Goal: Obtain resource: Download file/media

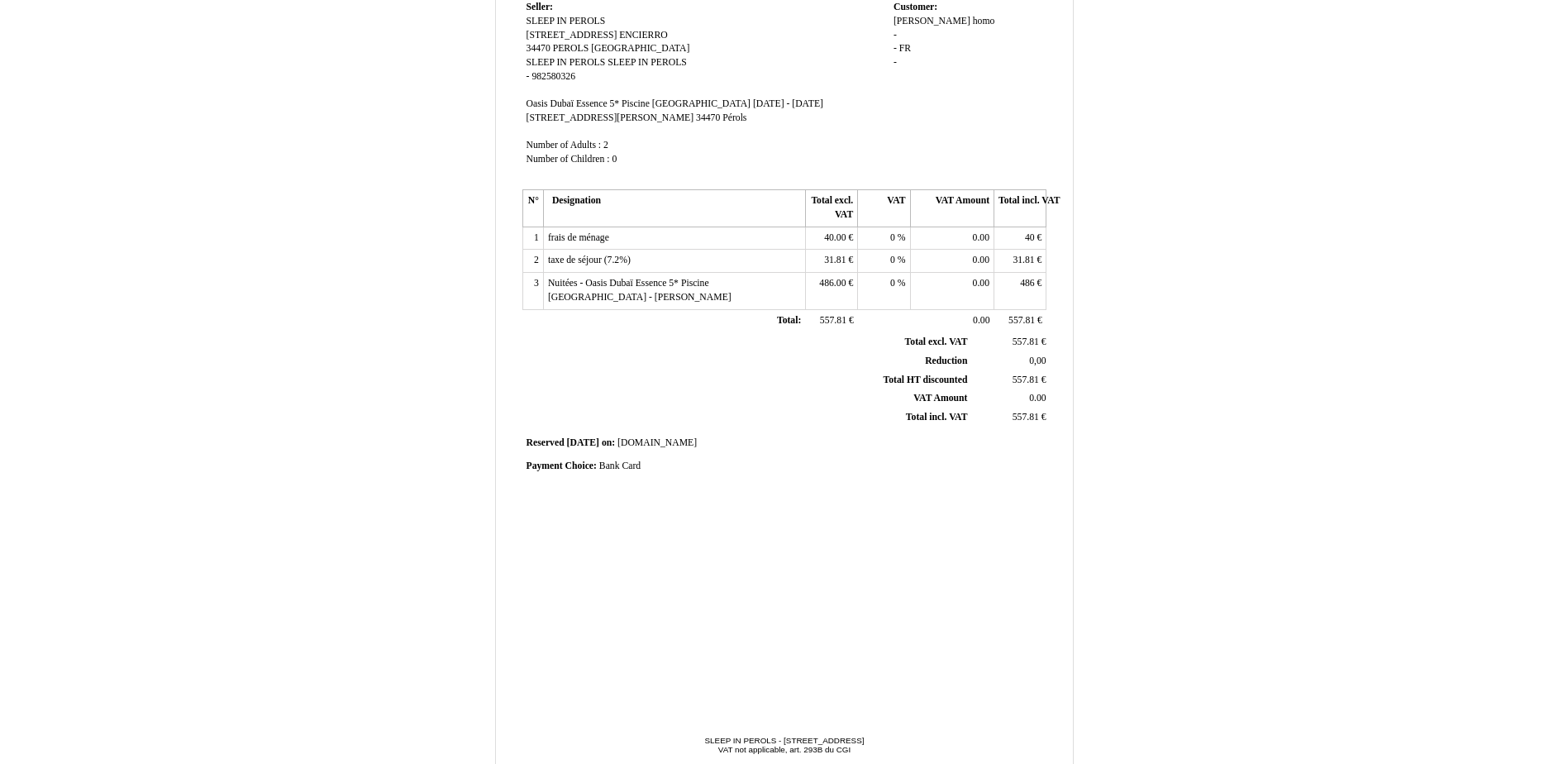
scroll to position [204, 0]
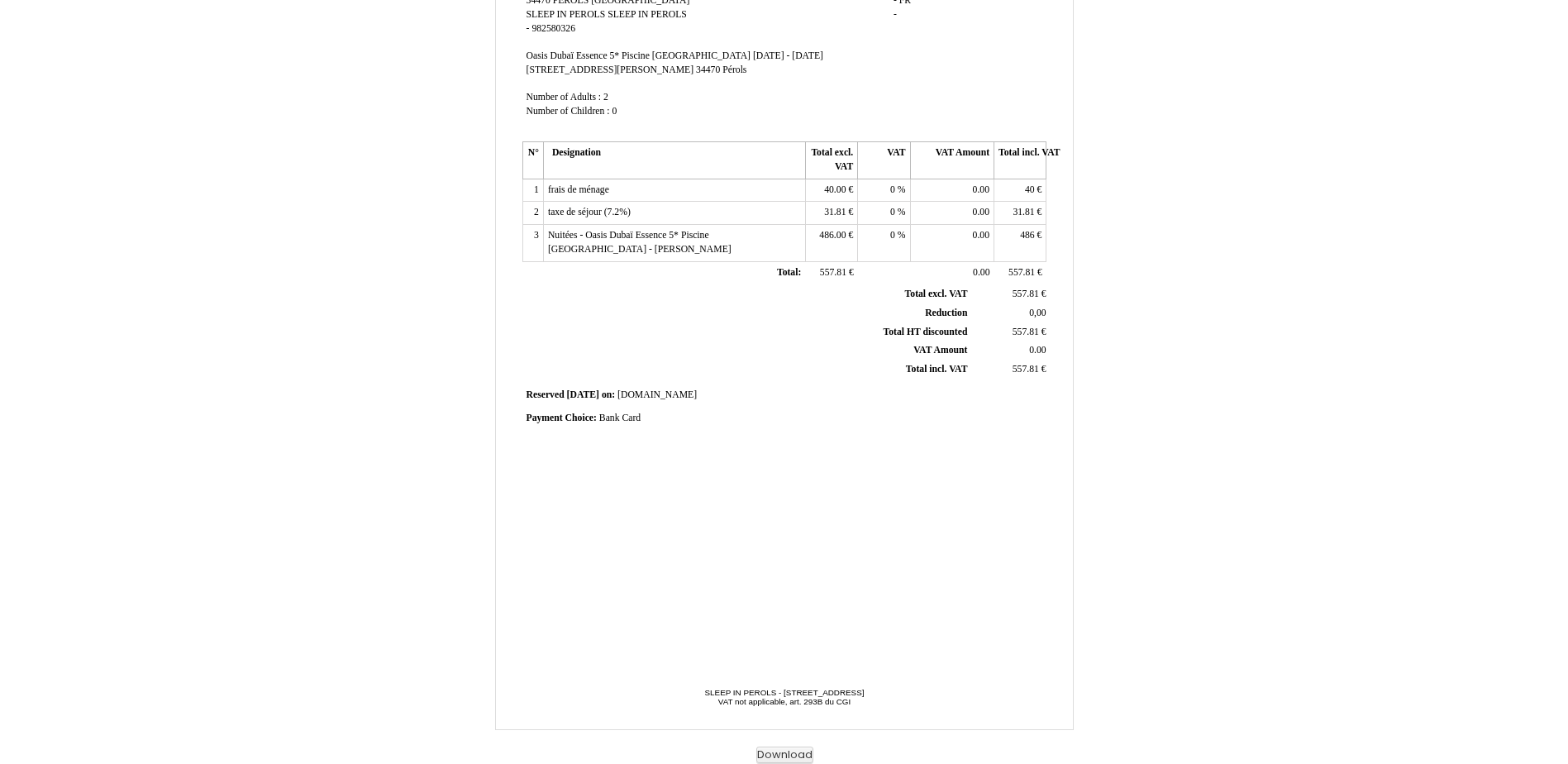
drag, startPoint x: 647, startPoint y: 690, endPoint x: 886, endPoint y: 689, distance: 239.0
click at [886, 689] on span "SLEEP IN PEROLS - 12 RUE DE L ENCIERRO, 34470, PEROLS, France - SLEEP IN PEROLS…" at bounding box center [784, 709] width 323 height 42
copy span "SLEEP IN PEROLS - 12 RUE DE L ENCIERRO, 34470, PEROL"
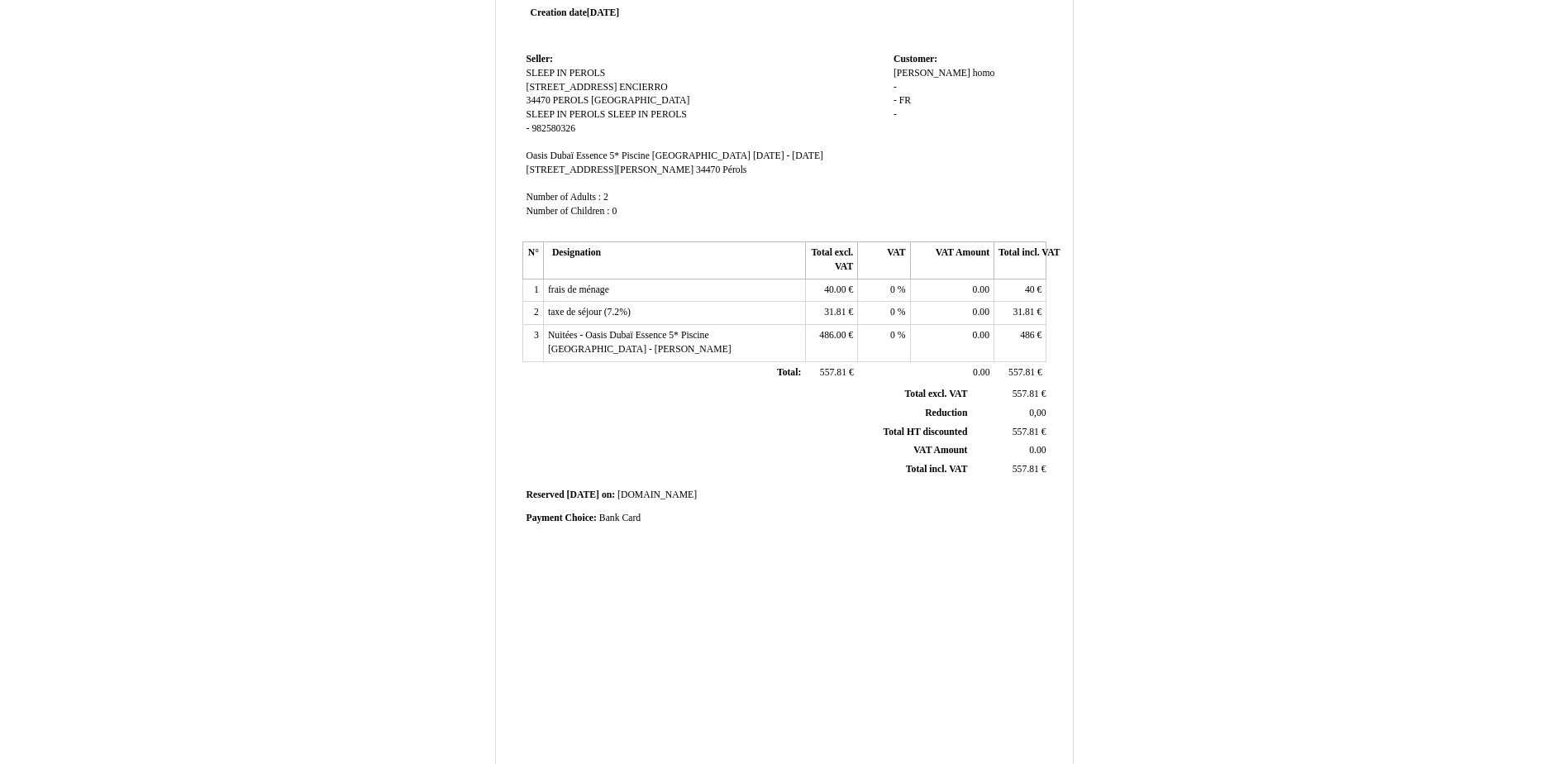
scroll to position [0, 0]
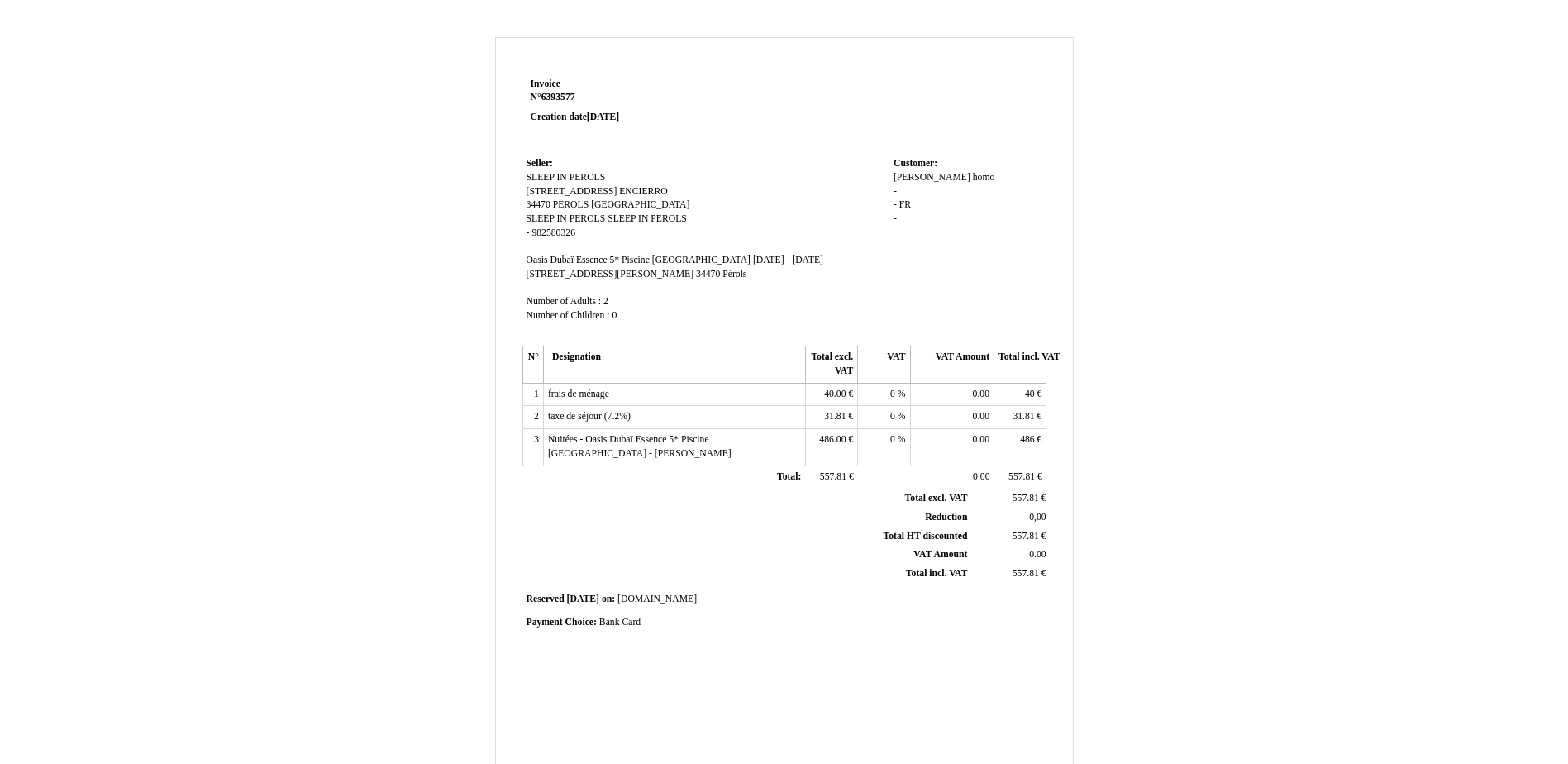
click at [970, 294] on td "Customer: Customer: [PERSON_NAME] homo - - FR FR -" at bounding box center [968, 247] width 157 height 188
click at [806, 249] on td "Seller: Seller: SLEEP IN PEROLS SLEEP IN PEROLS 12 RUE DE L ENCIERRO 12 RUE DE …" at bounding box center [705, 247] width 367 height 188
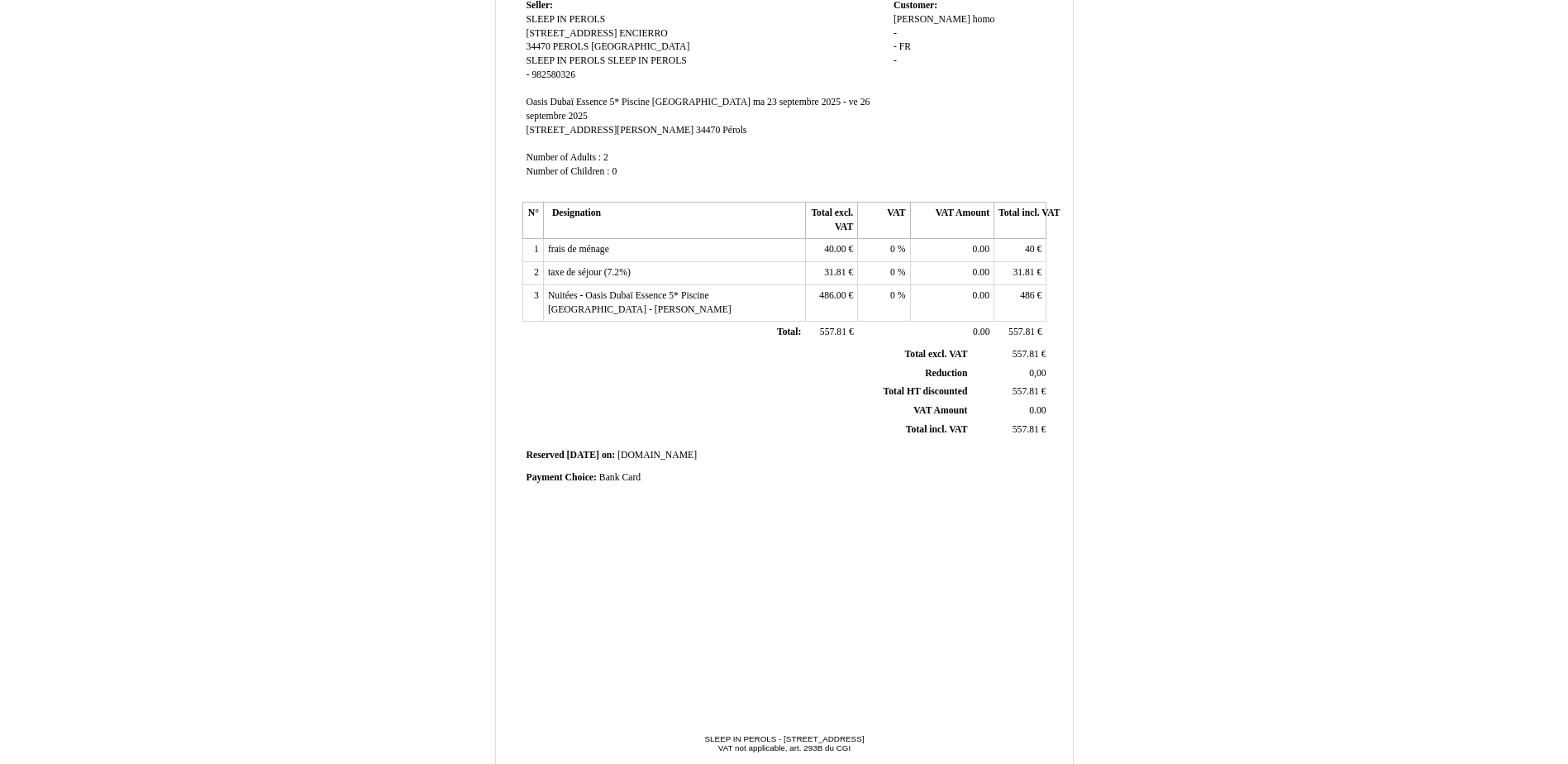
scroll to position [204, 0]
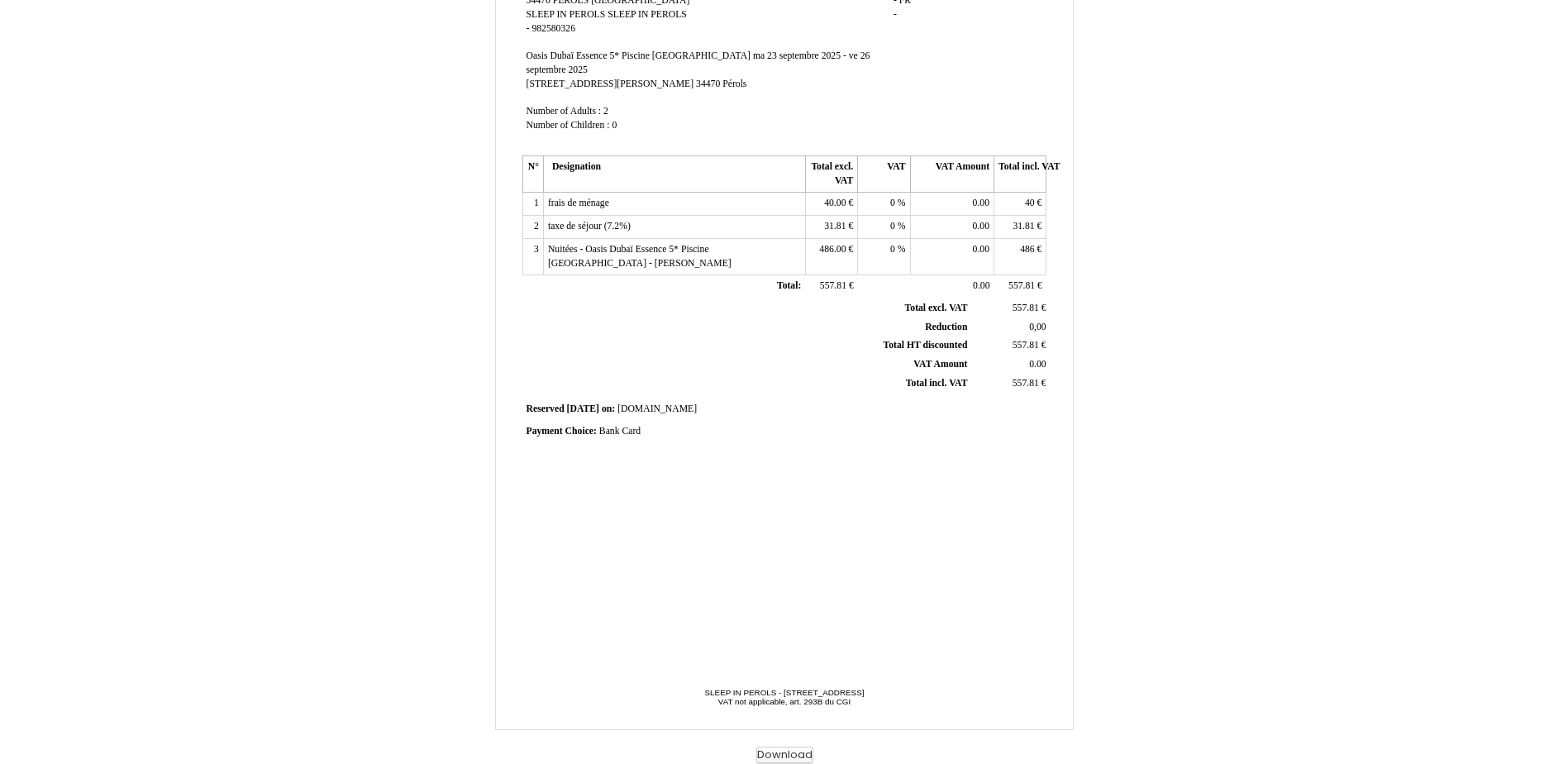
click at [788, 756] on button "Download" at bounding box center [785, 756] width 57 height 18
click at [774, 751] on button "Download" at bounding box center [785, 756] width 57 height 18
click at [792, 761] on button "Download" at bounding box center [785, 756] width 57 height 18
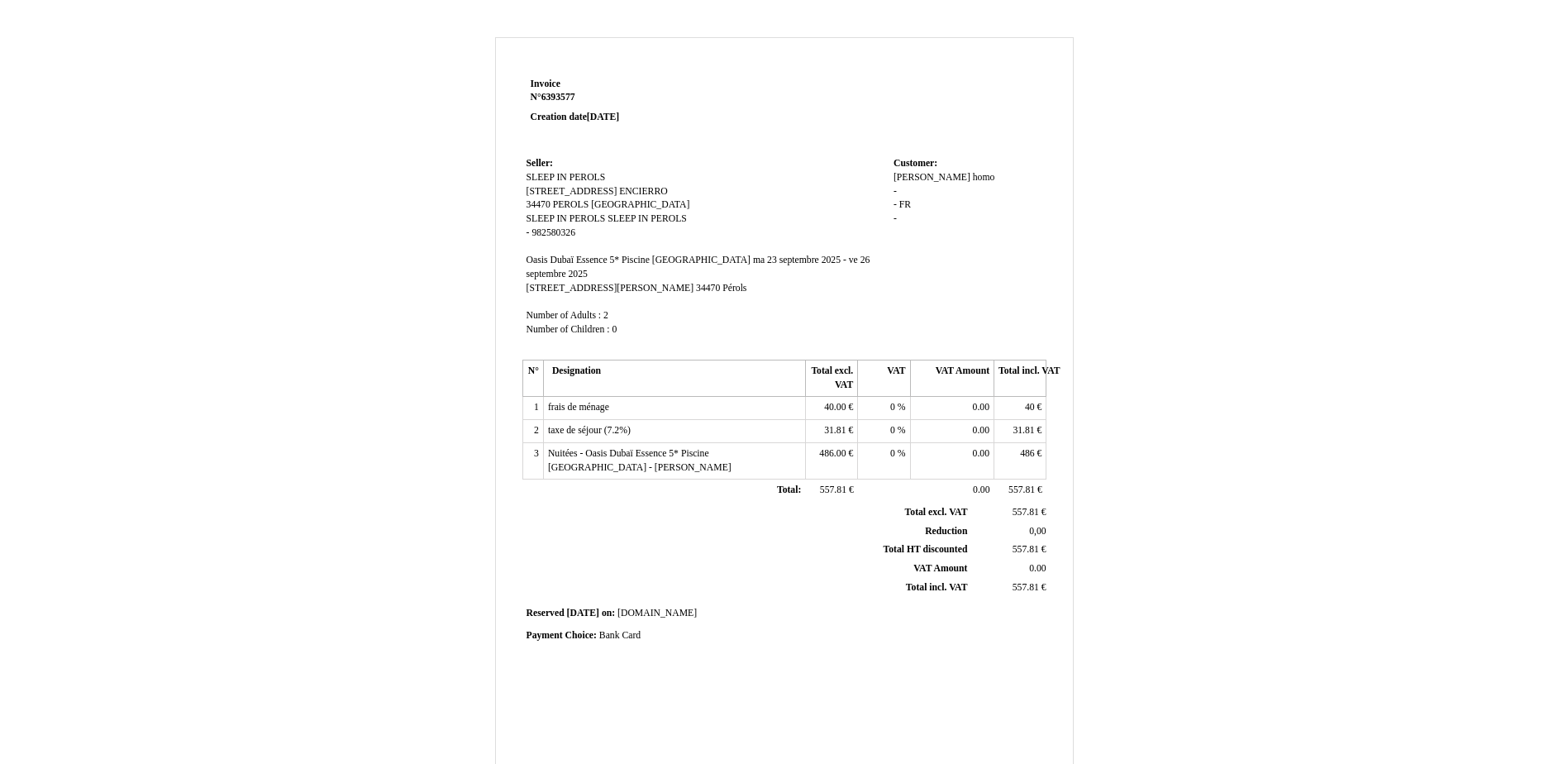
click at [925, 306] on td "Customer: Customer: [PERSON_NAME] homo - - FR FR -" at bounding box center [968, 254] width 157 height 202
click at [542, 104] on strong "N° 6393577 6393577" at bounding box center [629, 97] width 197 height 13
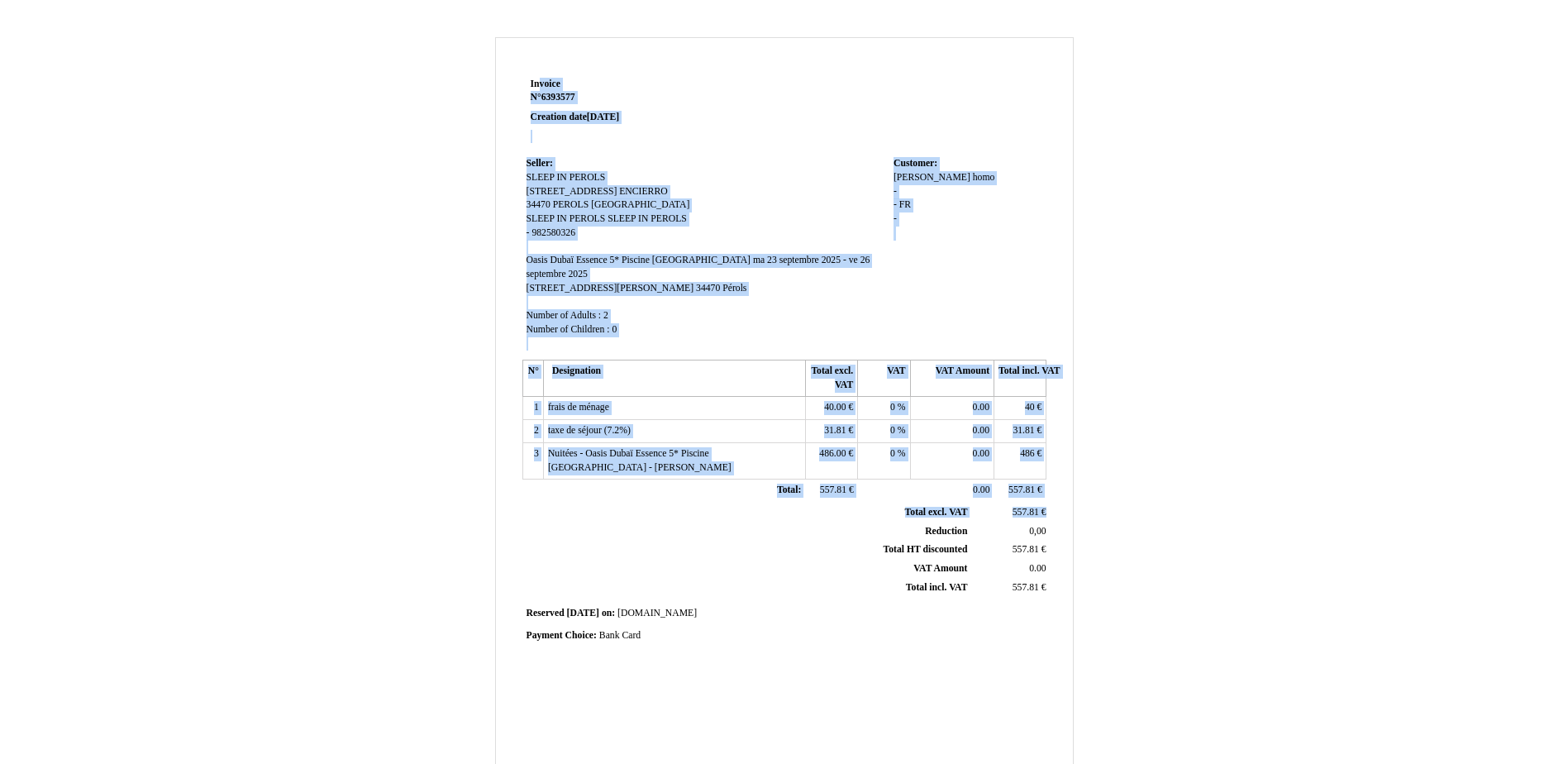
scroll to position [204, 0]
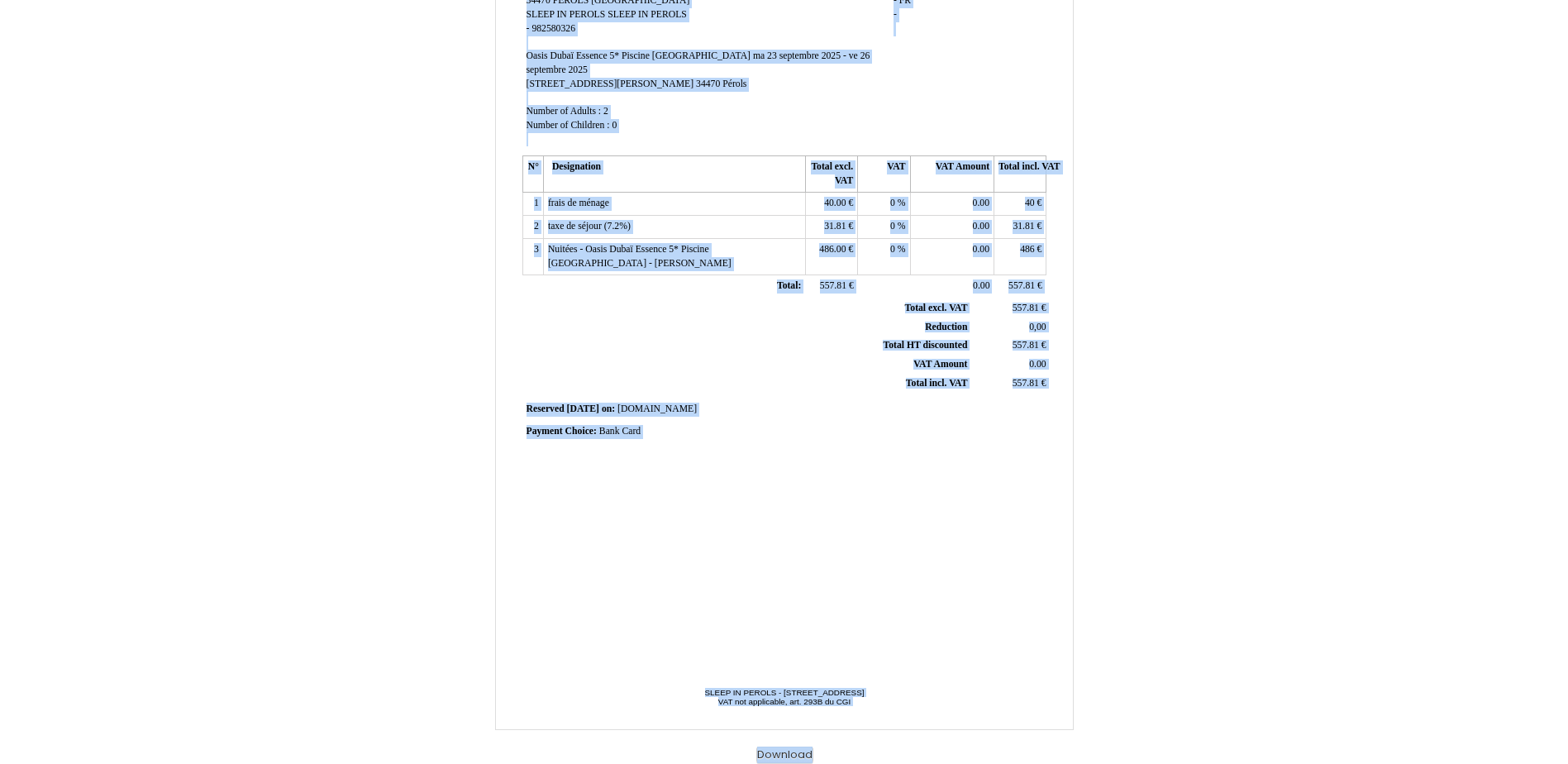
drag, startPoint x: 527, startPoint y: 85, endPoint x: 935, endPoint y: 751, distance: 781.0
click at [935, 751] on div "Invoice Invoice N° 6393577 6393577 Creation date [DATE] Seller: Seller: SLEEP I…" at bounding box center [784, 297] width 967 height 930
drag, startPoint x: 935, startPoint y: 751, endPoint x: 1069, endPoint y: 583, distance: 214.9
click at [1069, 583] on div "Invoice Invoice N° 6393577 6393577 Creation date [DATE] Seller: Seller: SLEEP I…" at bounding box center [784, 299] width 577 height 860
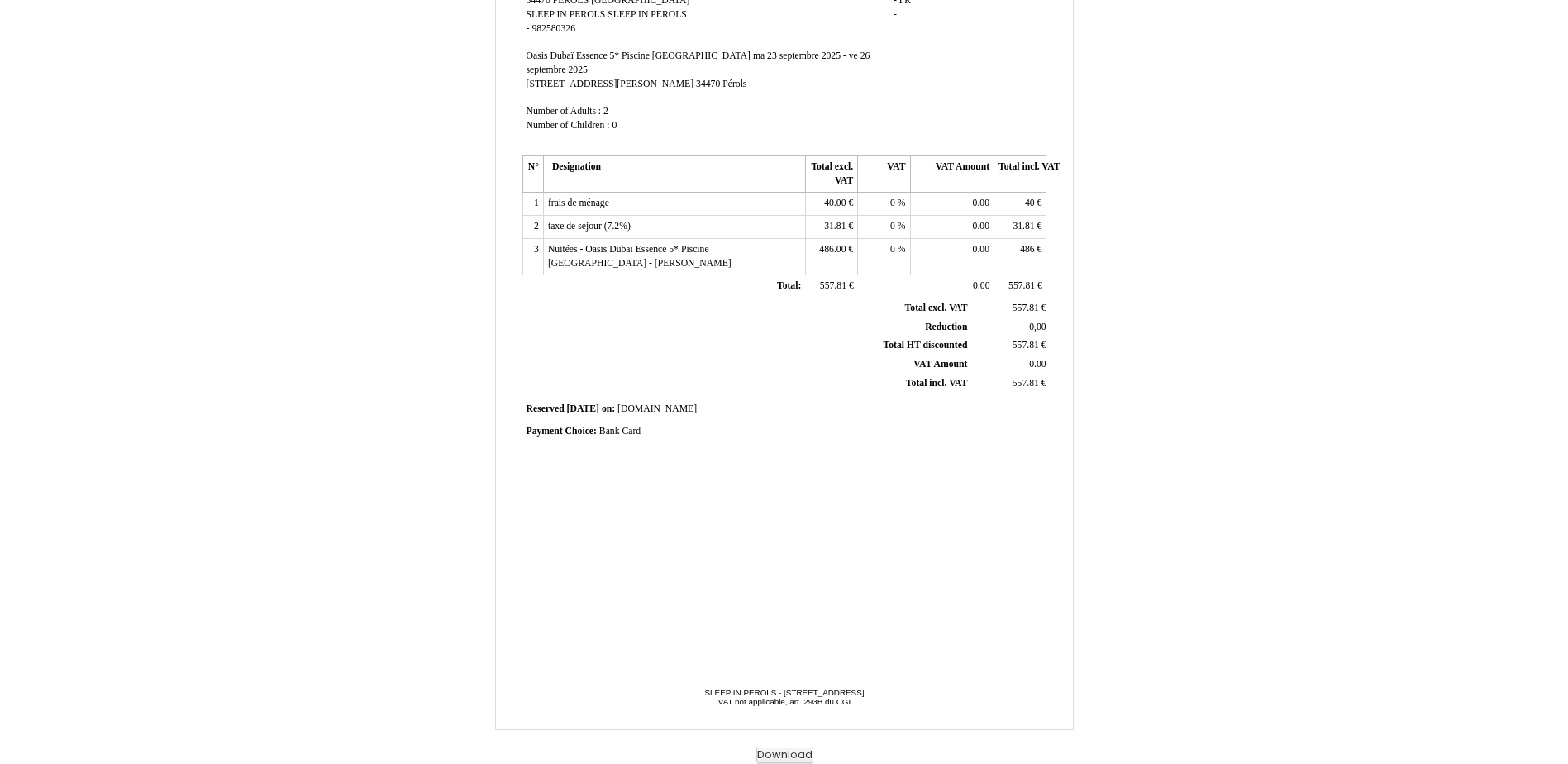
click at [791, 742] on div "Invoice Invoice N° 6393577 6393577 Creation date [DATE] Seller: Seller: SLEEP I…" at bounding box center [784, 297] width 967 height 930
click at [789, 751] on button "Download" at bounding box center [785, 756] width 57 height 18
